Goal: Navigation & Orientation: Find specific page/section

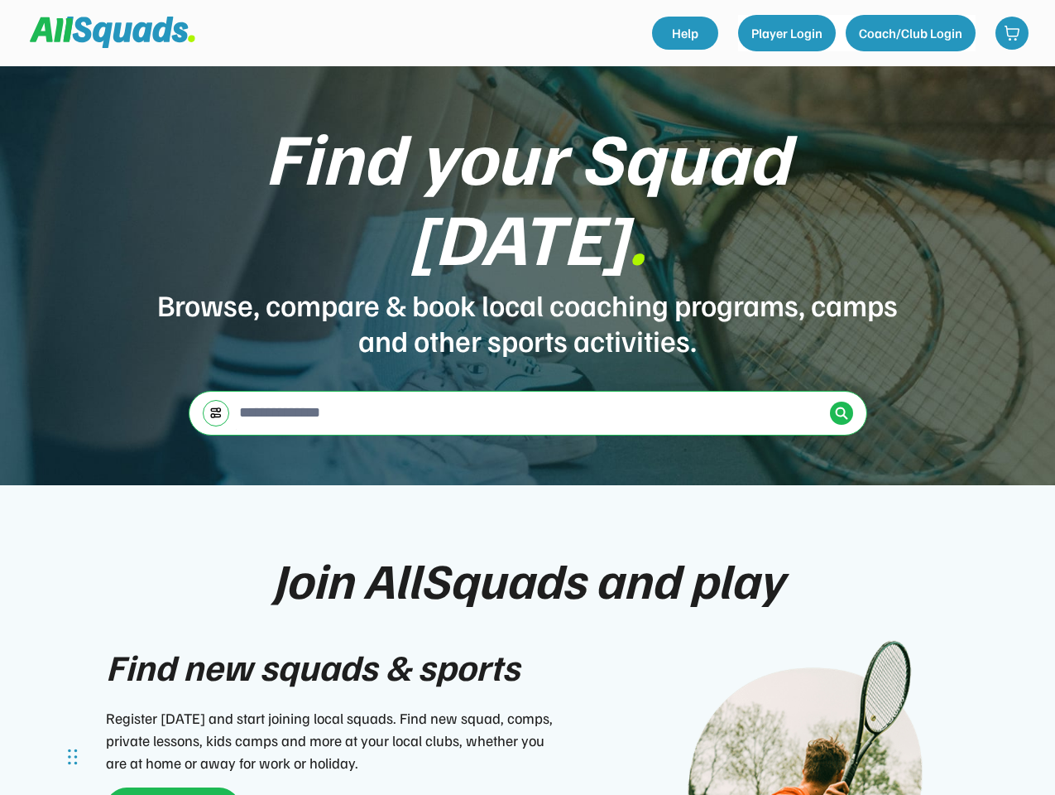
click at [527, 397] on div "Find your Squad [DATE] . Browse, compare & book local coaching programs, camps …" at bounding box center [527, 275] width 1055 height 419
click at [527, 430] on div "Find your Squad [DATE] . Browse, compare & book local coaching programs, camps …" at bounding box center [527, 275] width 1055 height 419
click at [527, 286] on div "Browse, compare & book local coaching programs, camps and other sports activiti…" at bounding box center [528, 321] width 745 height 71
click at [528, 225] on div "Find your Squad [DATE] ." at bounding box center [528, 196] width 745 height 161
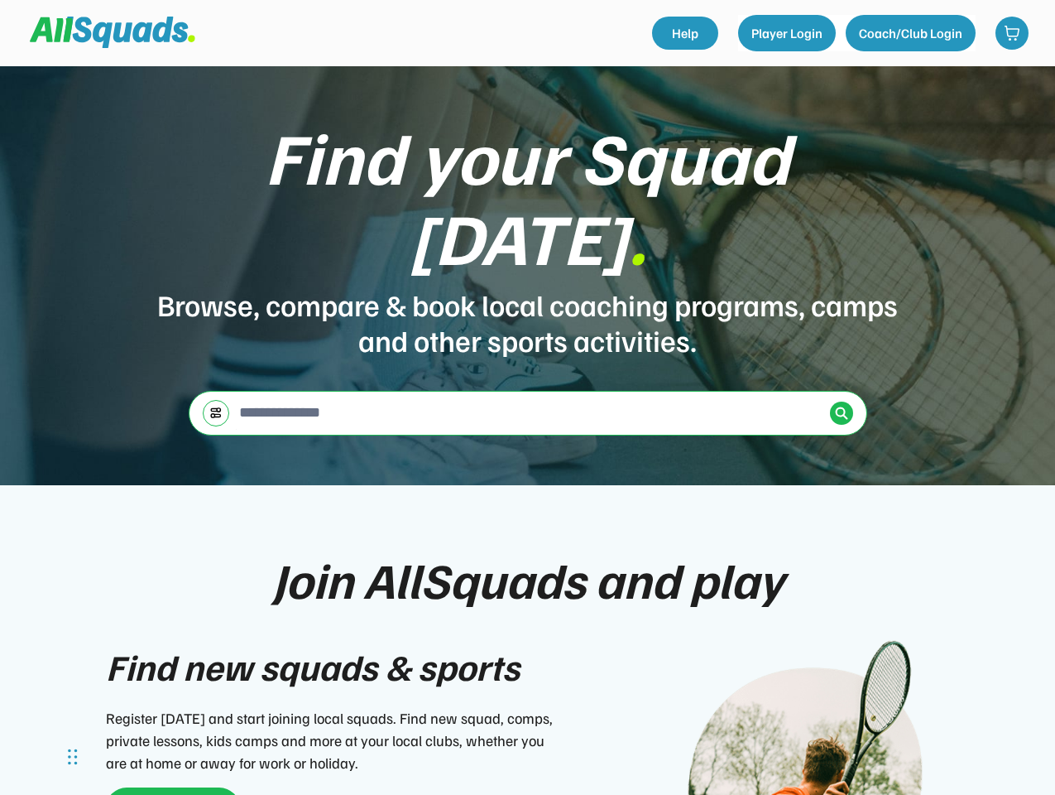
click at [527, 185] on div "Find your Squad [DATE] ." at bounding box center [528, 196] width 745 height 161
click at [528, 286] on div "Browse, compare & book local coaching programs, camps and other sports activiti…" at bounding box center [528, 321] width 745 height 71
click at [528, 396] on input "input" at bounding box center [530, 412] width 588 height 33
click at [216, 406] on img at bounding box center [215, 412] width 13 height 12
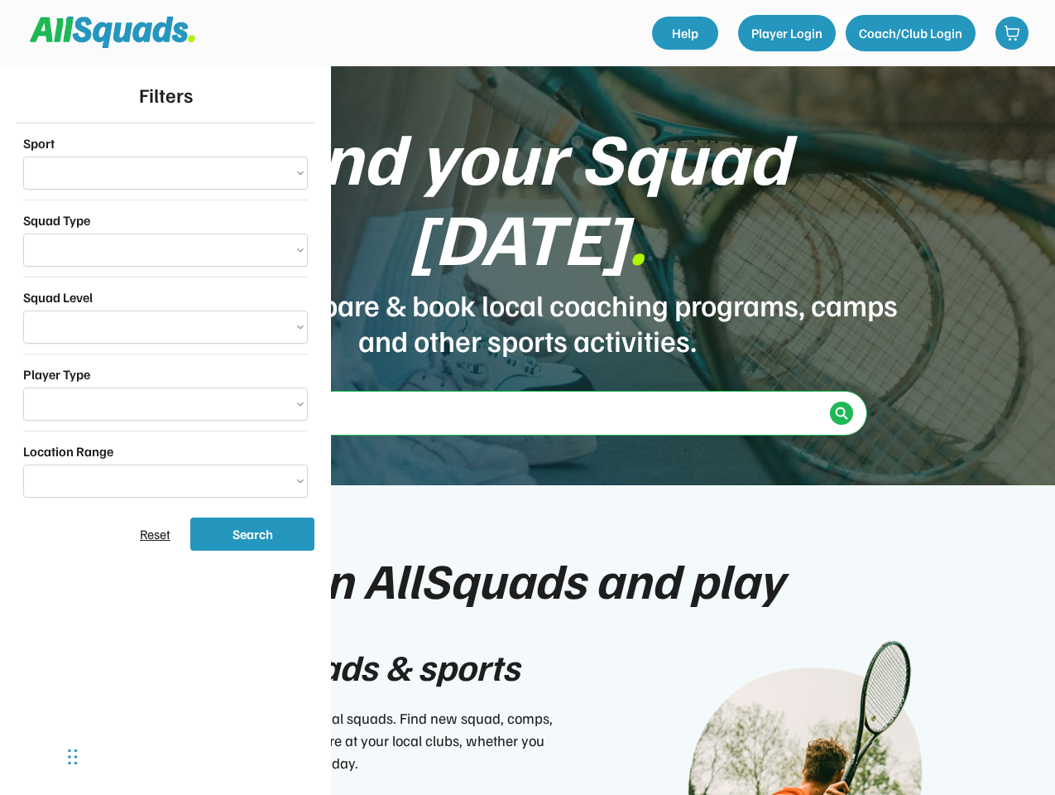
click at [216, 362] on div "**********" at bounding box center [166, 315] width 298 height 384
